Goal: Transaction & Acquisition: Purchase product/service

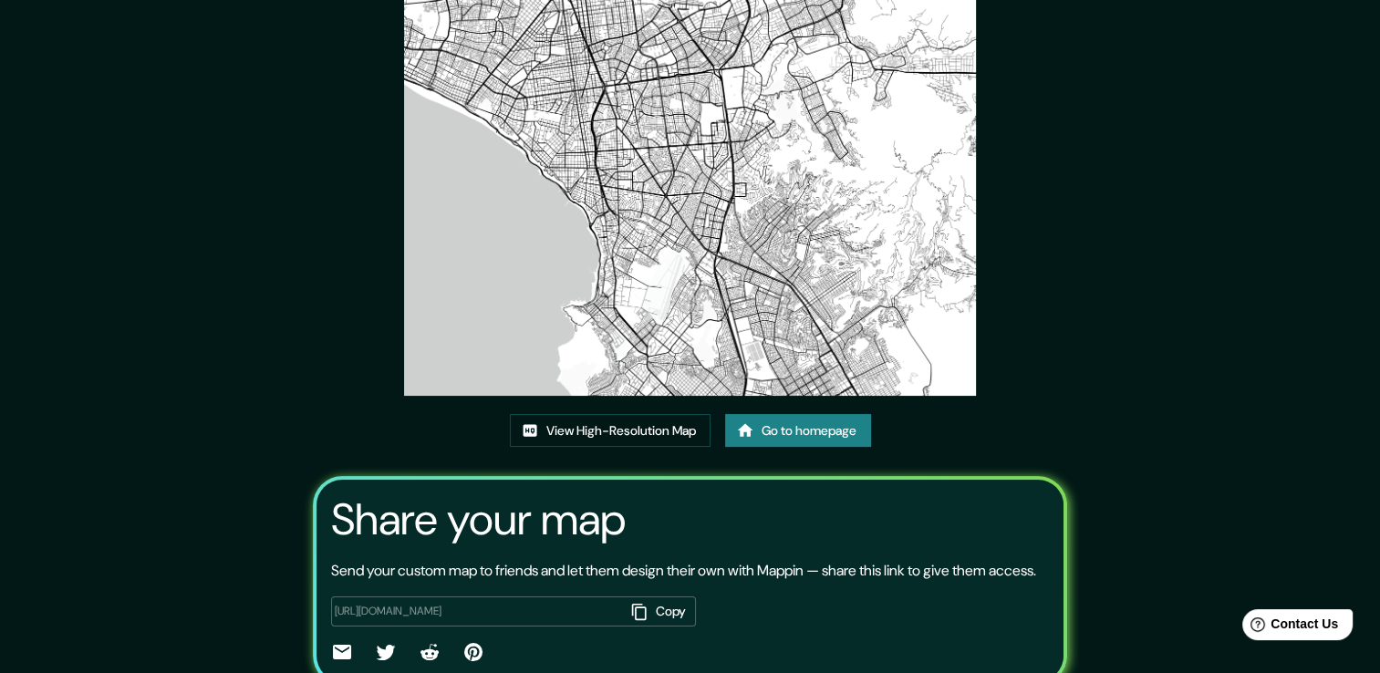
scroll to position [91, 0]
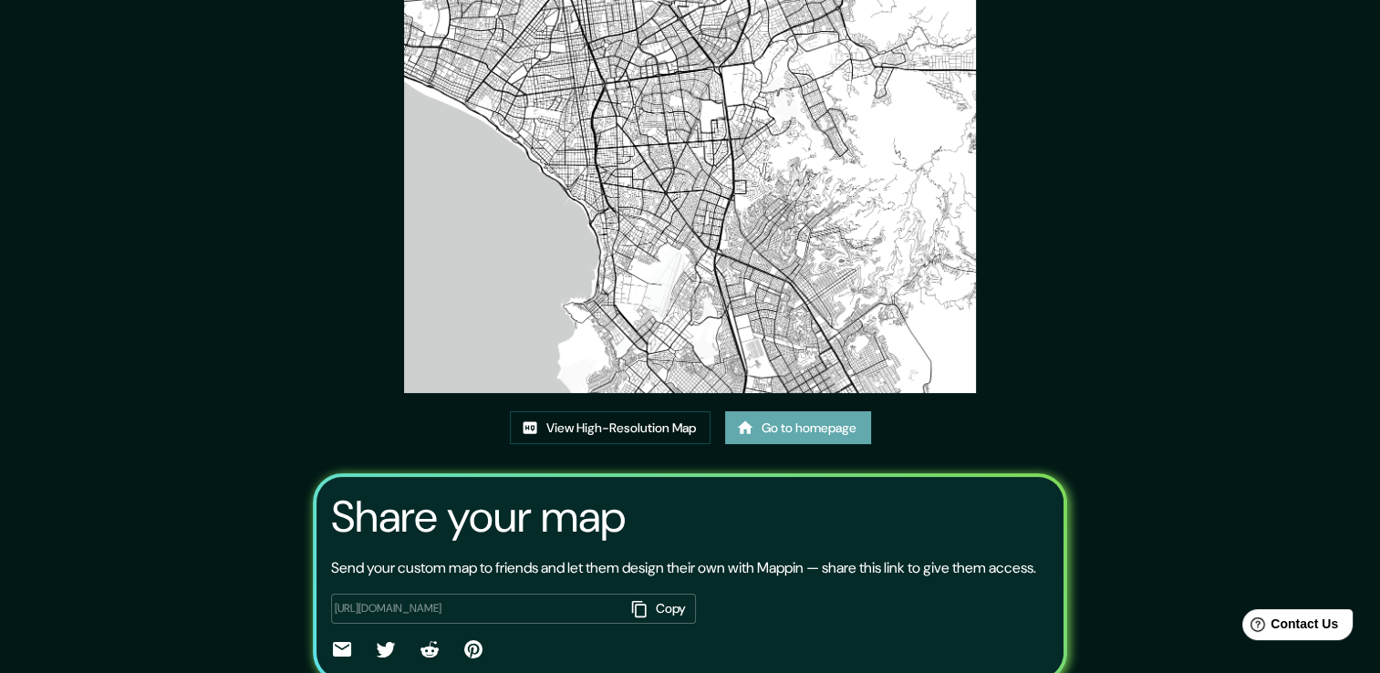
click at [825, 436] on link "Go to homepage" at bounding box center [798, 428] width 146 height 34
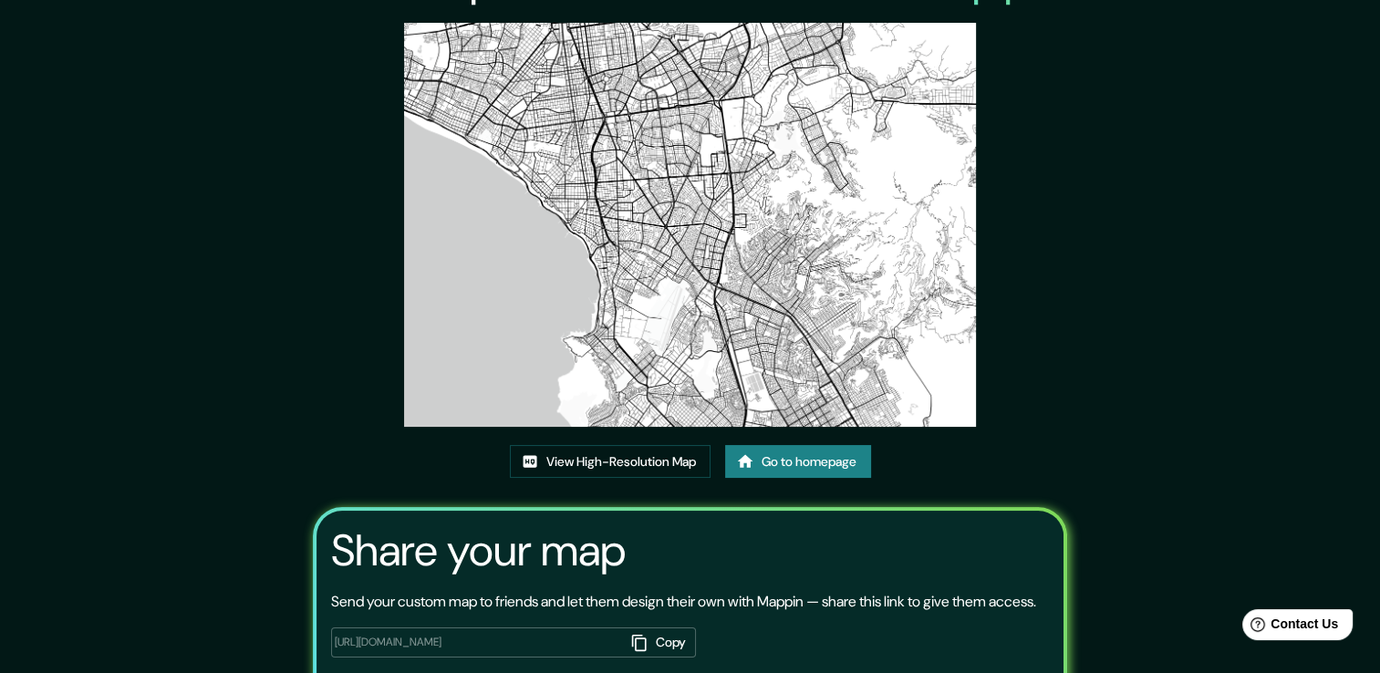
scroll to position [186, 0]
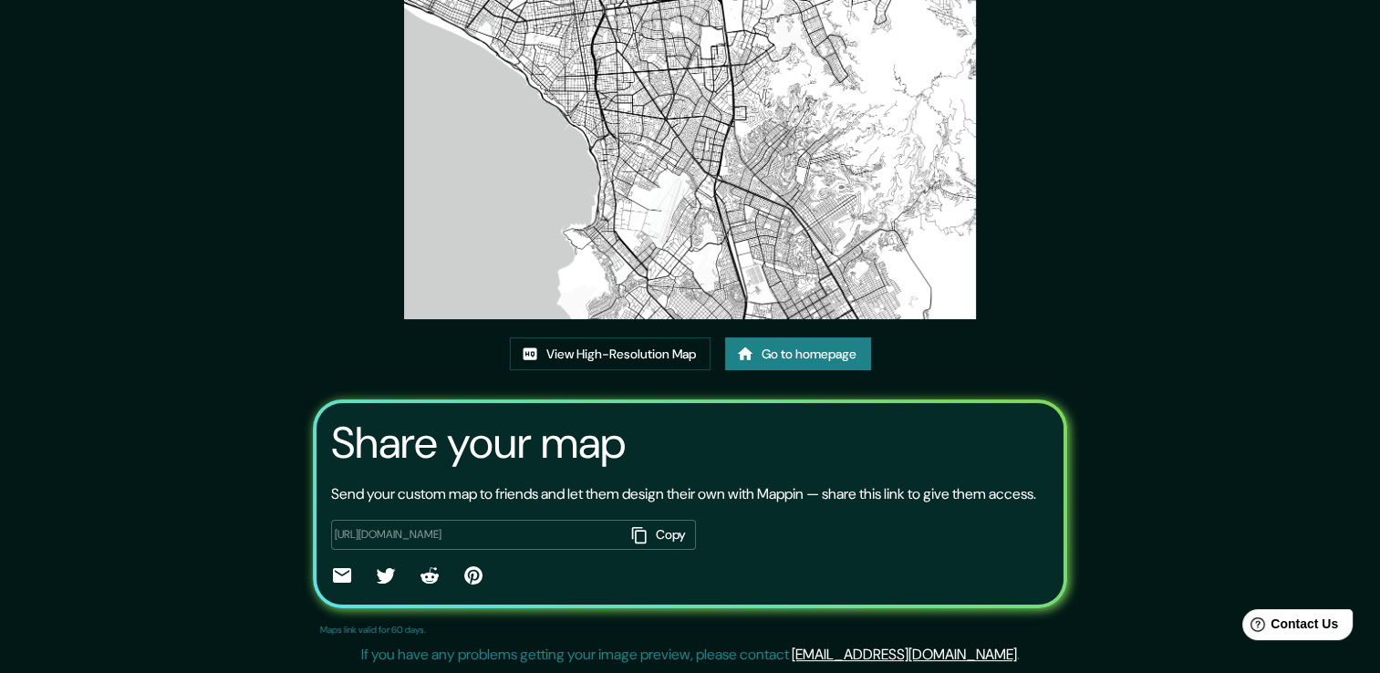
click at [828, 304] on div "This map was created with Mappin View High-Resolution Map Go to homepage Share …" at bounding box center [690, 254] width 798 height 838
click at [820, 338] on link "Go to homepage" at bounding box center [798, 355] width 146 height 34
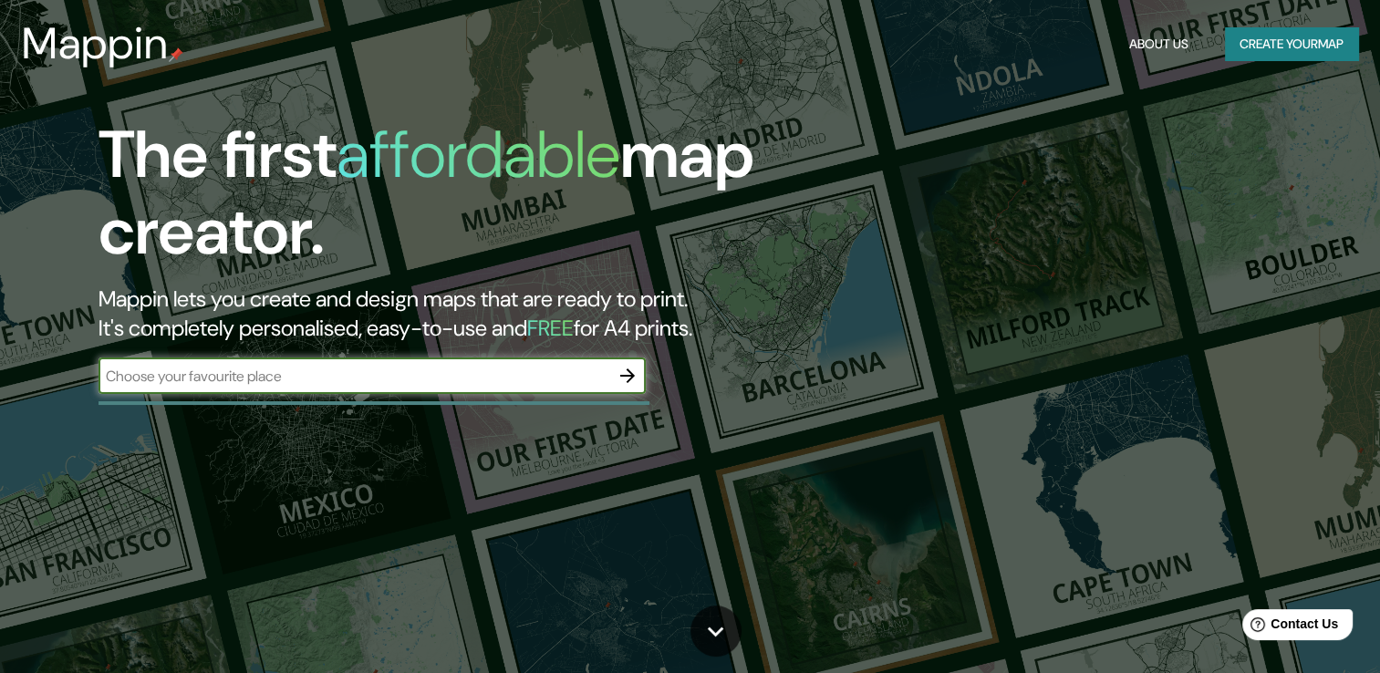
click at [429, 349] on div "The first affordable map creator. Mappin lets you create and design maps that a…" at bounding box center [443, 265] width 828 height 296
drag, startPoint x: 442, startPoint y: 367, endPoint x: 500, endPoint y: 386, distance: 61.5
click at [442, 367] on input "text" at bounding box center [354, 376] width 511 height 21
type input "MIRAFLORES PERÚ"
click at [630, 365] on icon "button" at bounding box center [628, 376] width 22 height 22
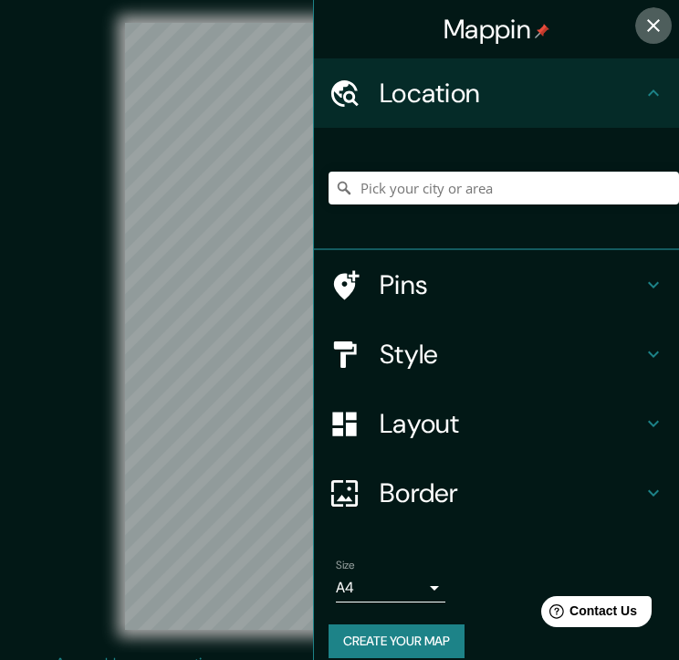
click at [645, 26] on icon "button" at bounding box center [653, 26] width 22 height 22
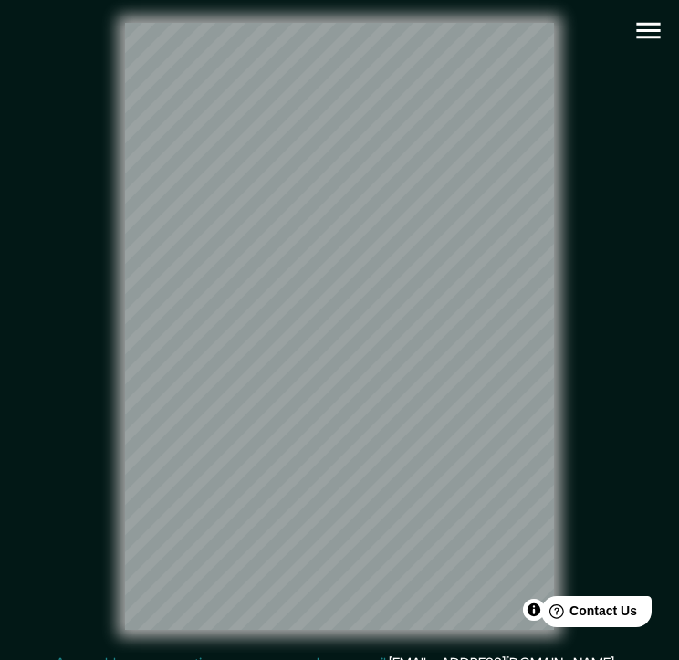
click at [645, 36] on icon "button" at bounding box center [648, 31] width 24 height 16
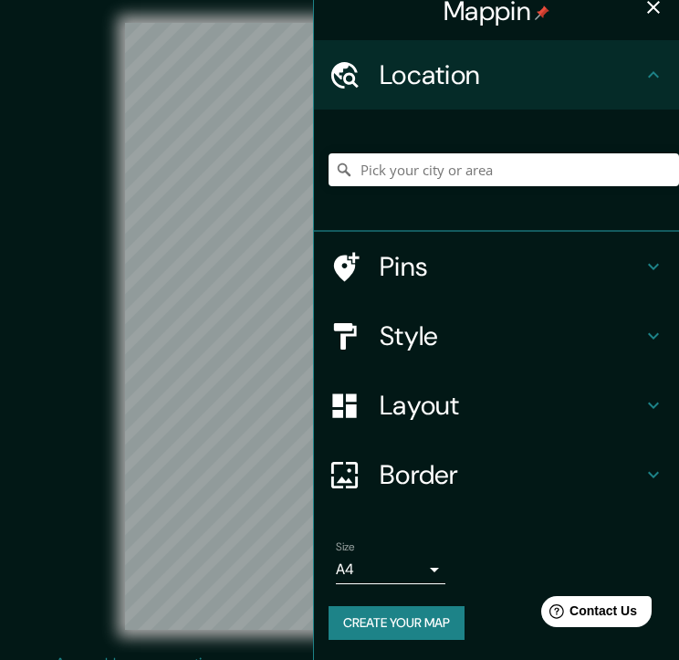
click at [395, 555] on body "Mappin Location Pins Style Layout Border Choose a border. Hint : you can make l…" at bounding box center [339, 330] width 679 height 660
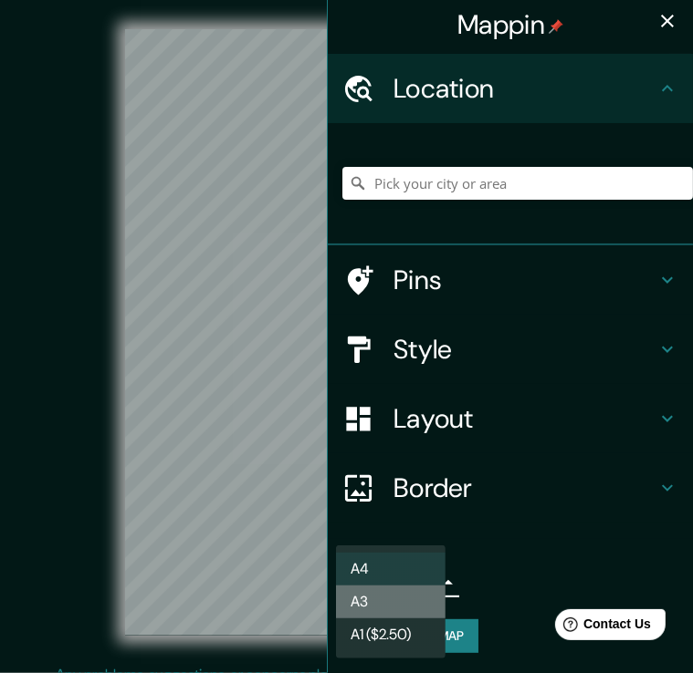
click at [399, 599] on li "A3" at bounding box center [390, 602] width 109 height 33
type input "a4"
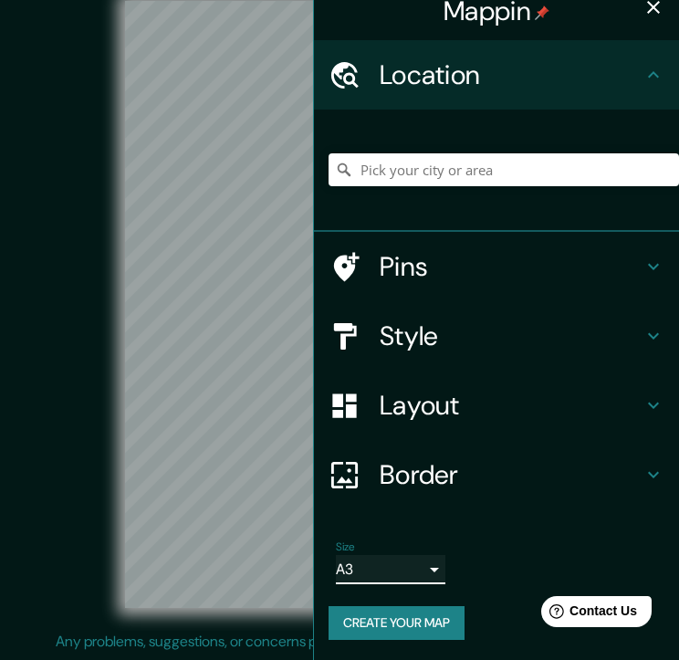
scroll to position [34, 0]
click at [615, 402] on h4 "Layout" at bounding box center [511, 405] width 263 height 33
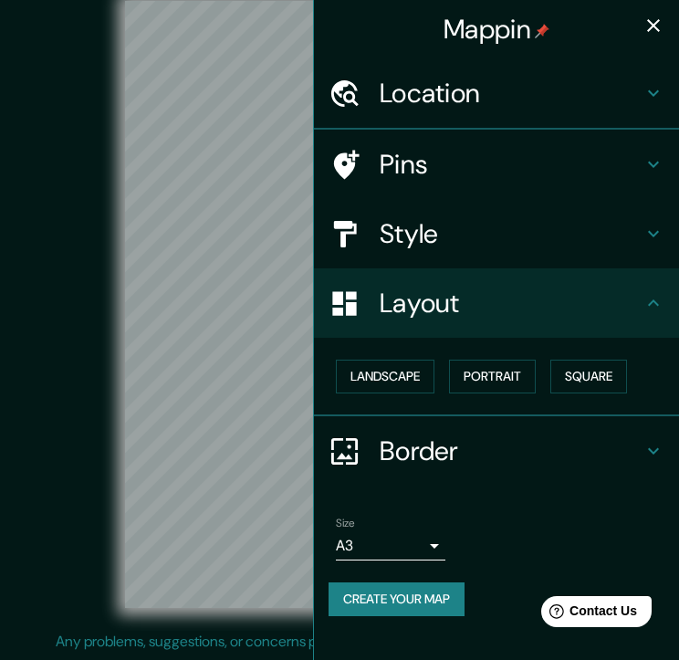
scroll to position [0, 0]
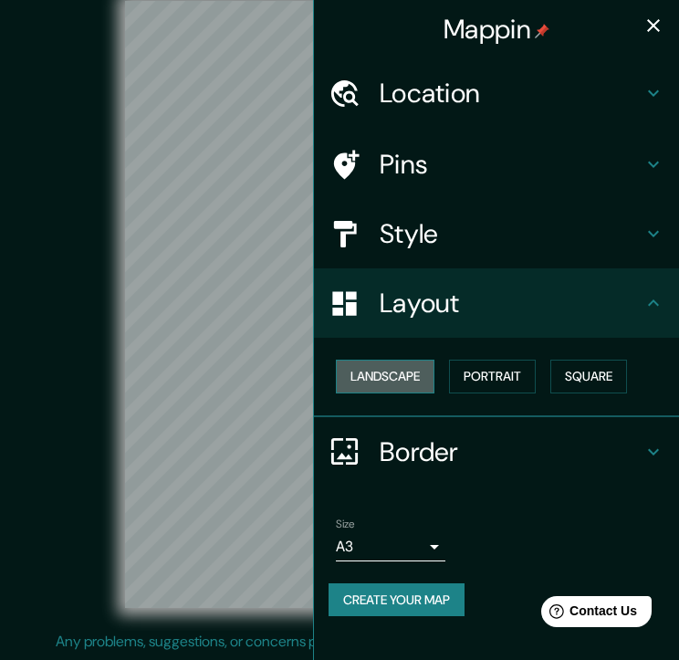
click at [421, 374] on button "Landscape" at bounding box center [385, 376] width 99 height 34
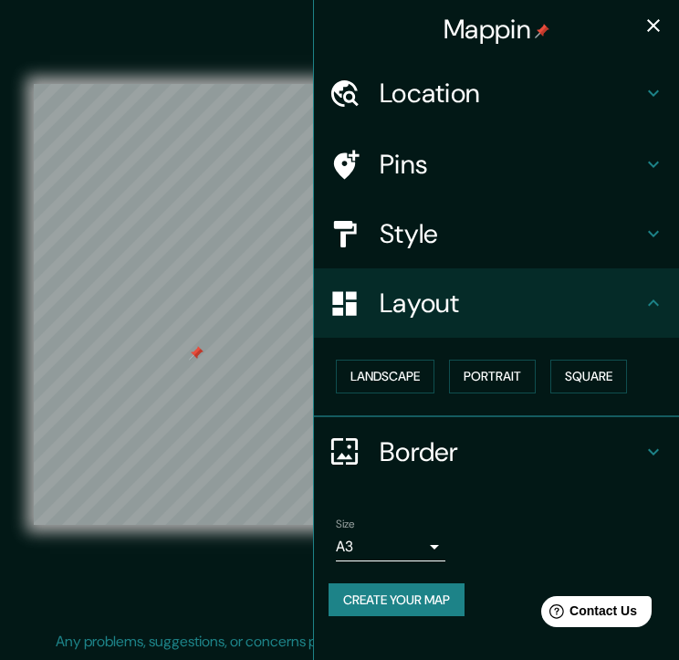
click at [651, 38] on button "button" at bounding box center [653, 25] width 36 height 36
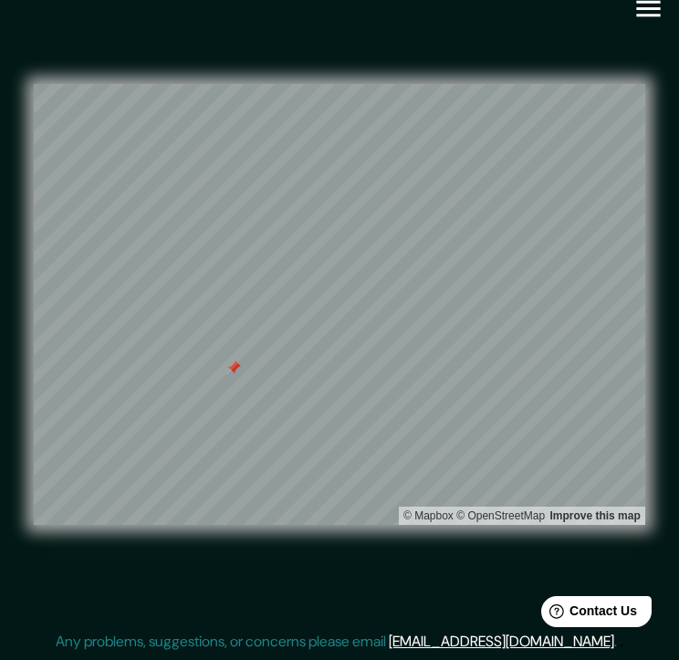
click at [633, 6] on icon "button" at bounding box center [648, 9] width 32 height 32
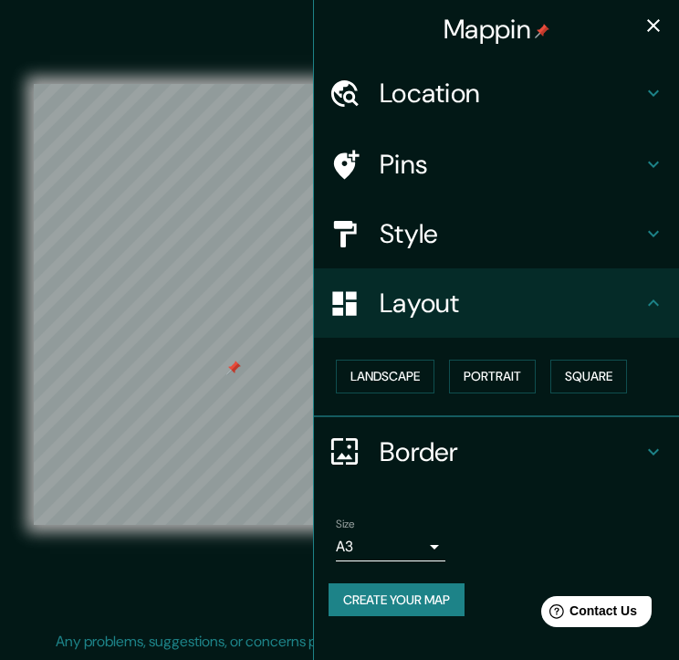
click at [456, 149] on h4 "Pins" at bounding box center [511, 164] width 263 height 33
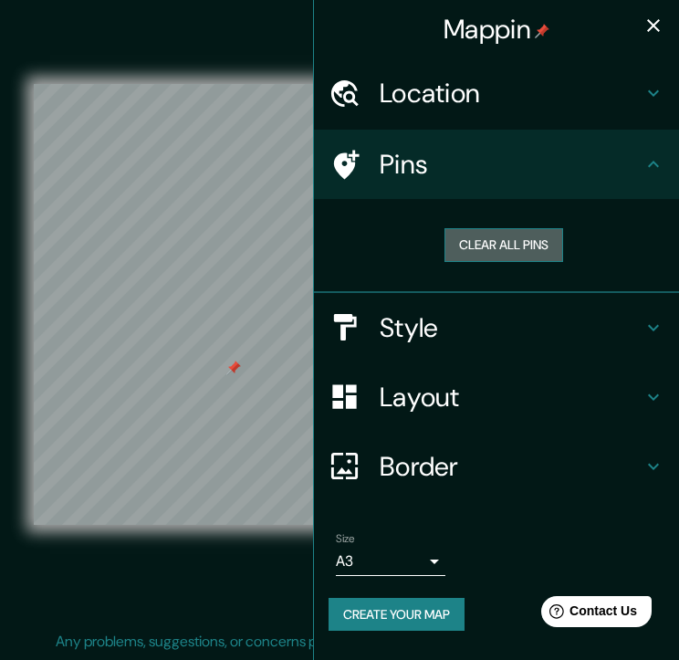
click at [500, 250] on button "Clear all pins" at bounding box center [503, 245] width 119 height 34
click at [647, 34] on icon "button" at bounding box center [653, 26] width 22 height 22
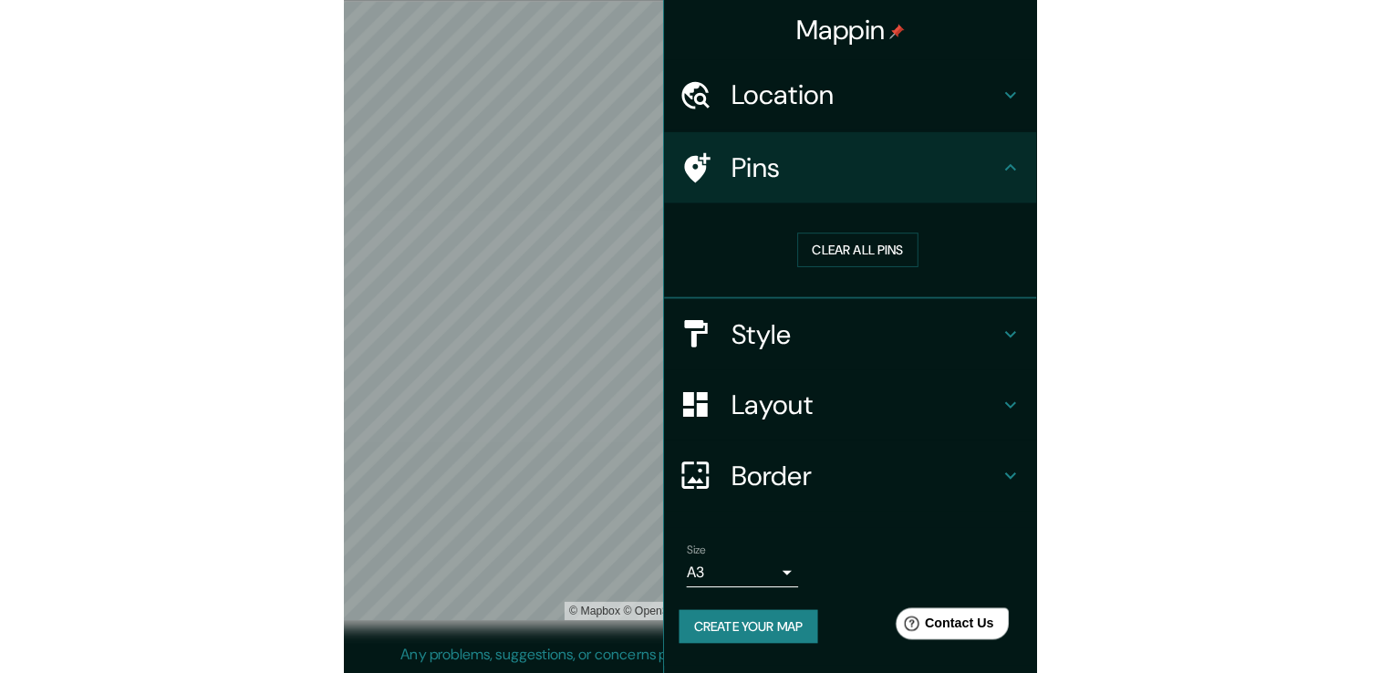
scroll to position [20, 0]
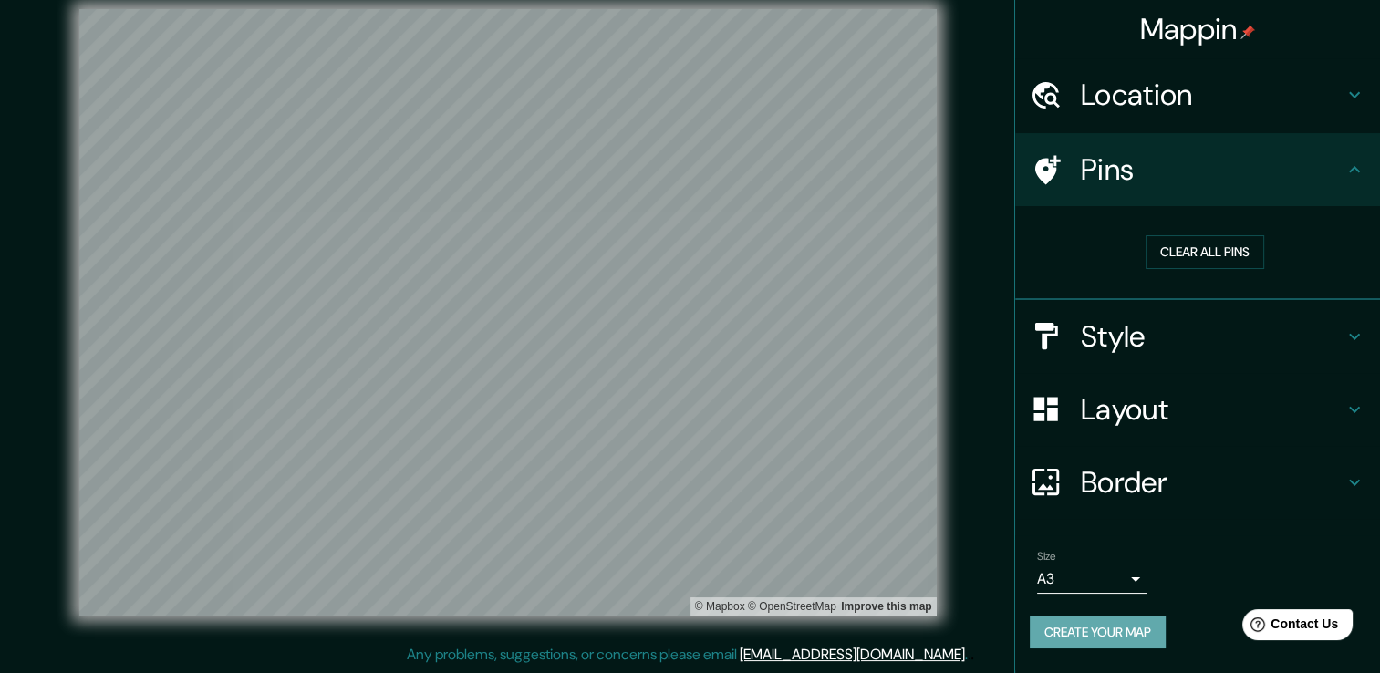
click at [1118, 622] on button "Create your map" at bounding box center [1098, 633] width 136 height 34
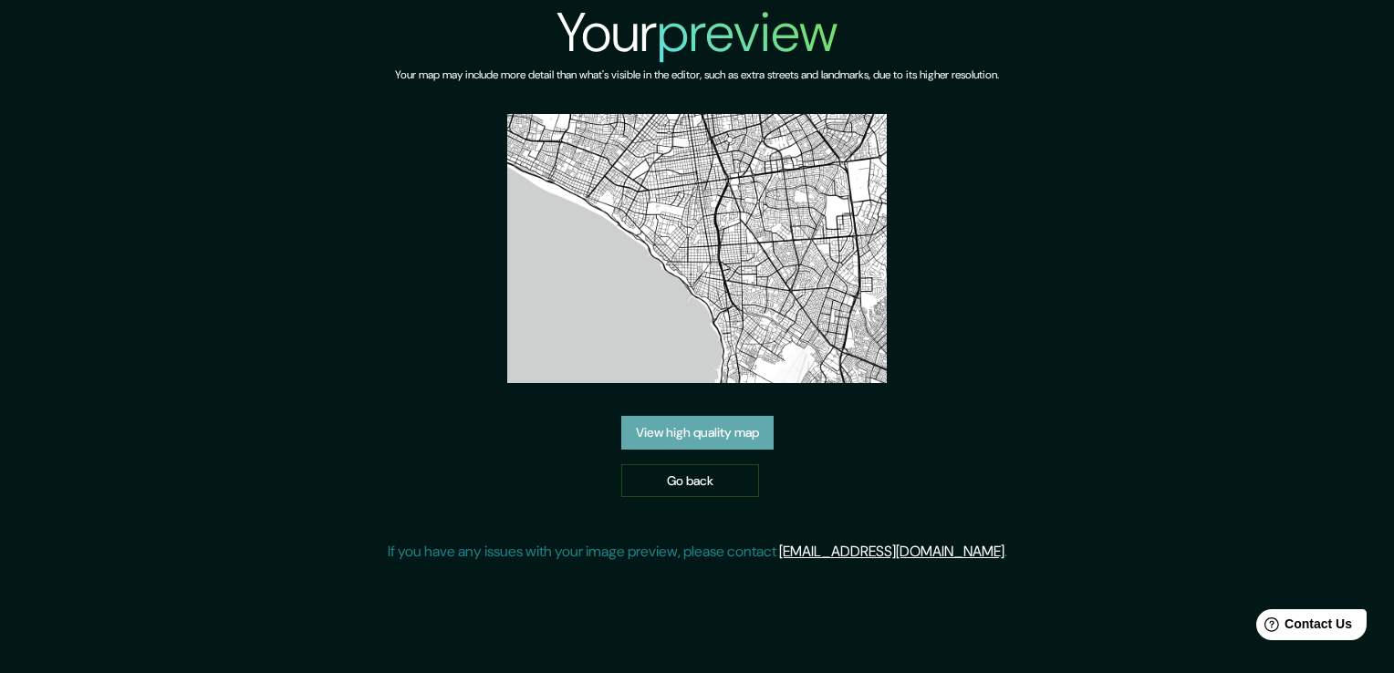
click at [671, 435] on link "View high quality map" at bounding box center [697, 433] width 152 height 34
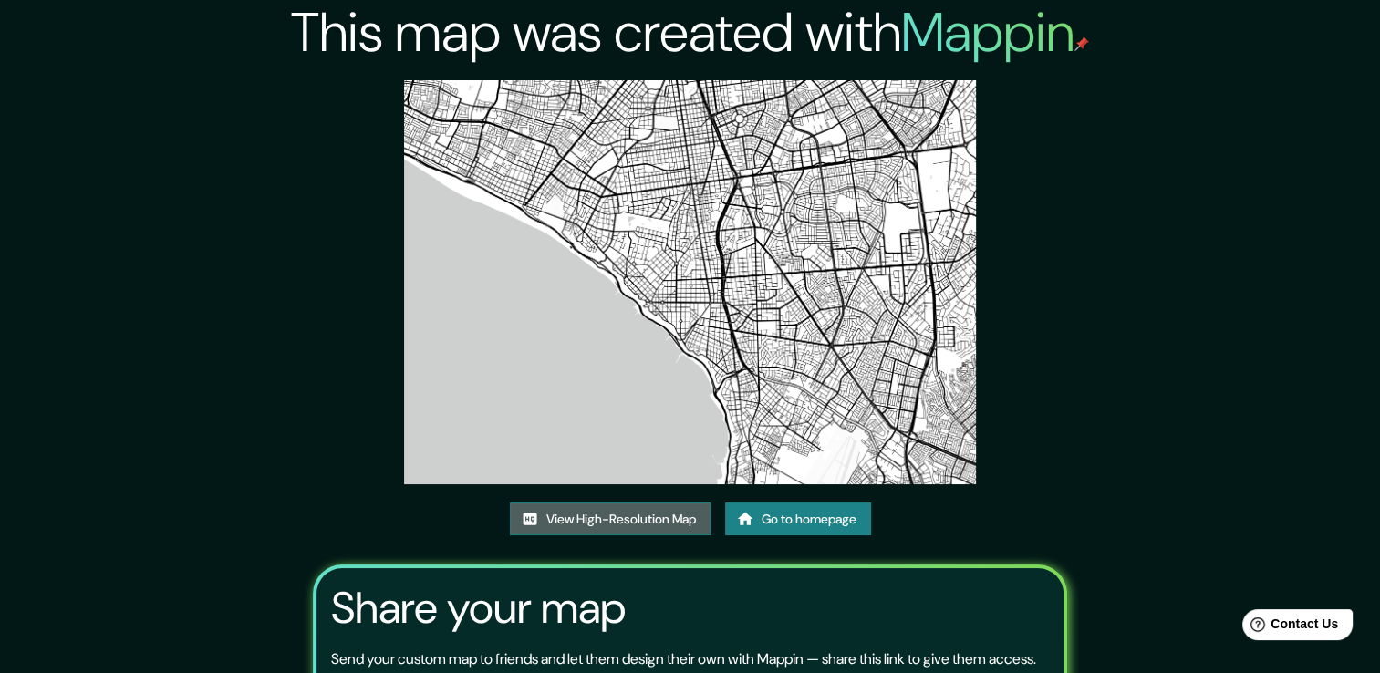
click at [616, 521] on link "View High-Resolution Map" at bounding box center [610, 520] width 201 height 34
